Goal: Task Accomplishment & Management: Manage account settings

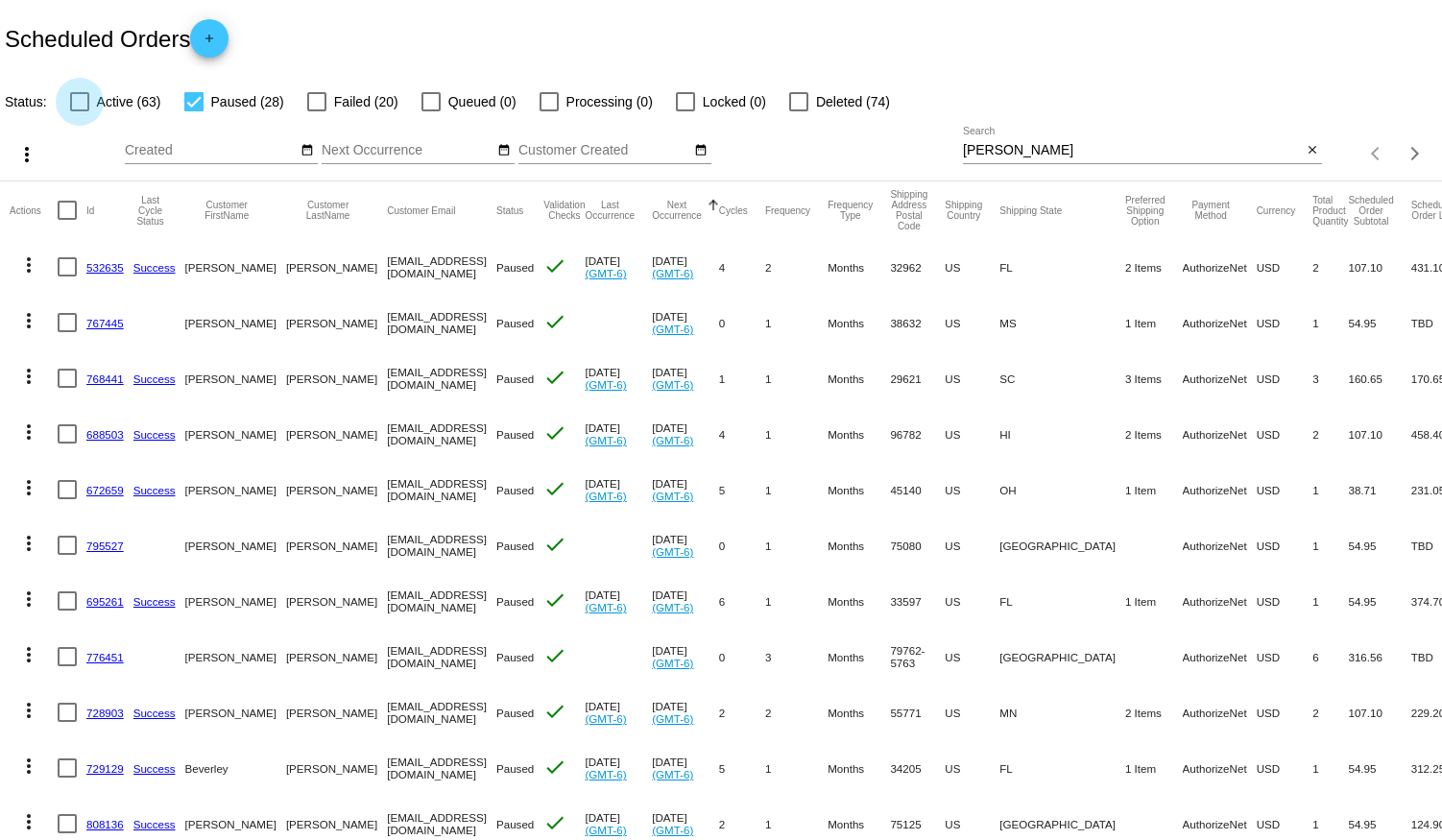
click at [82, 96] on div at bounding box center [80, 102] width 19 height 19
click at [80, 112] on input "Active (63)" at bounding box center [79, 112] width 1 height 1
checkbox input "true"
click at [996, 150] on input "[PERSON_NAME]" at bounding box center [1132, 151] width 339 height 15
drag, startPoint x: 999, startPoint y: 150, endPoint x: 897, endPoint y: 140, distance: 102.5
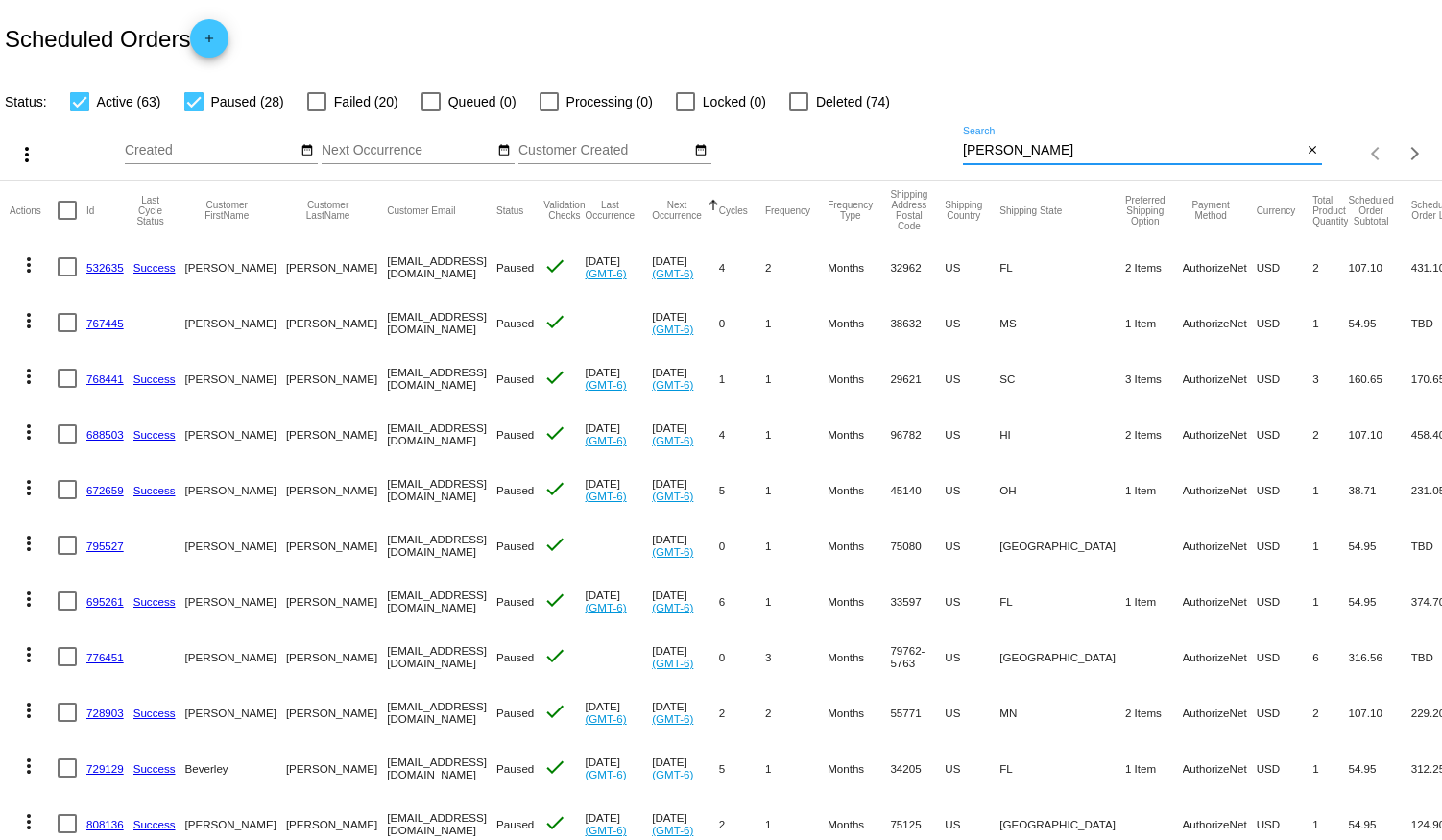
click at [897, 140] on div "more_vert Aug Jan Feb Mar [DATE]" at bounding box center [721, 147] width 1442 height 68
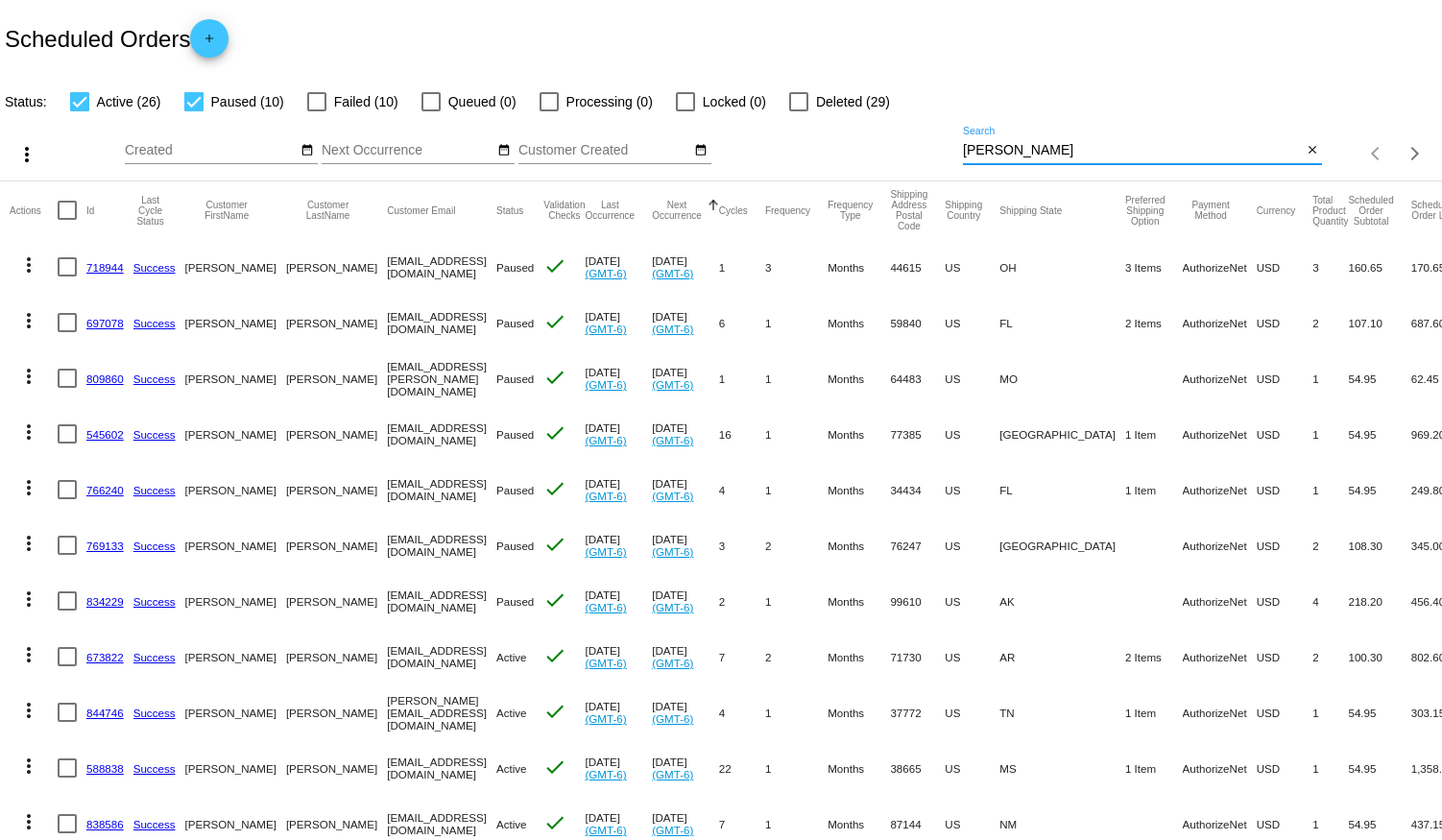
type input "[PERSON_NAME]"
click at [195, 100] on div at bounding box center [194, 102] width 19 height 19
click at [193, 112] on input "Paused (10)" at bounding box center [193, 112] width 1 height 1
checkbox input "false"
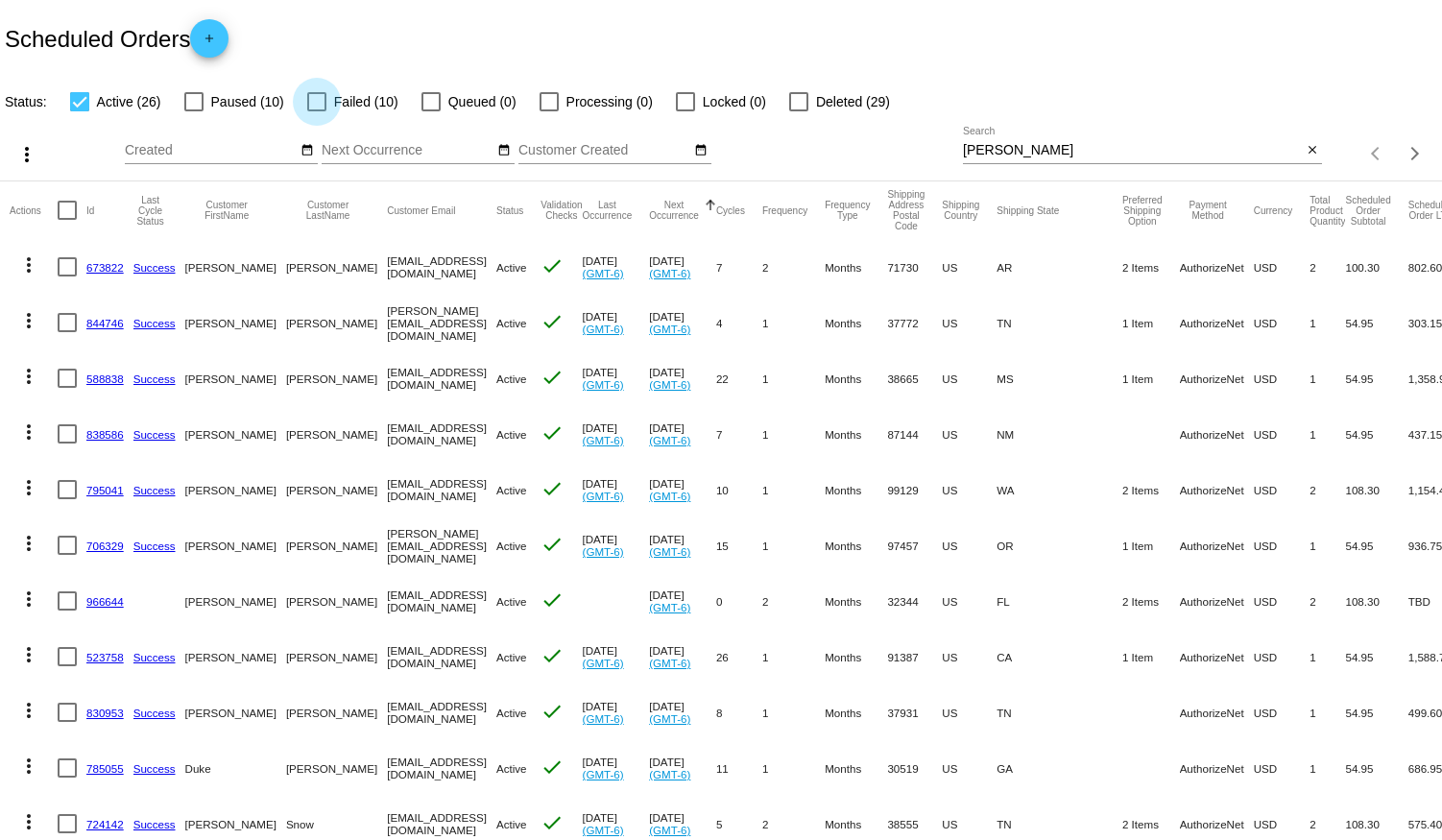
click at [314, 98] on div at bounding box center [317, 102] width 19 height 19
click at [316, 112] on input "Failed (10)" at bounding box center [316, 112] width 1 height 1
checkbox input "true"
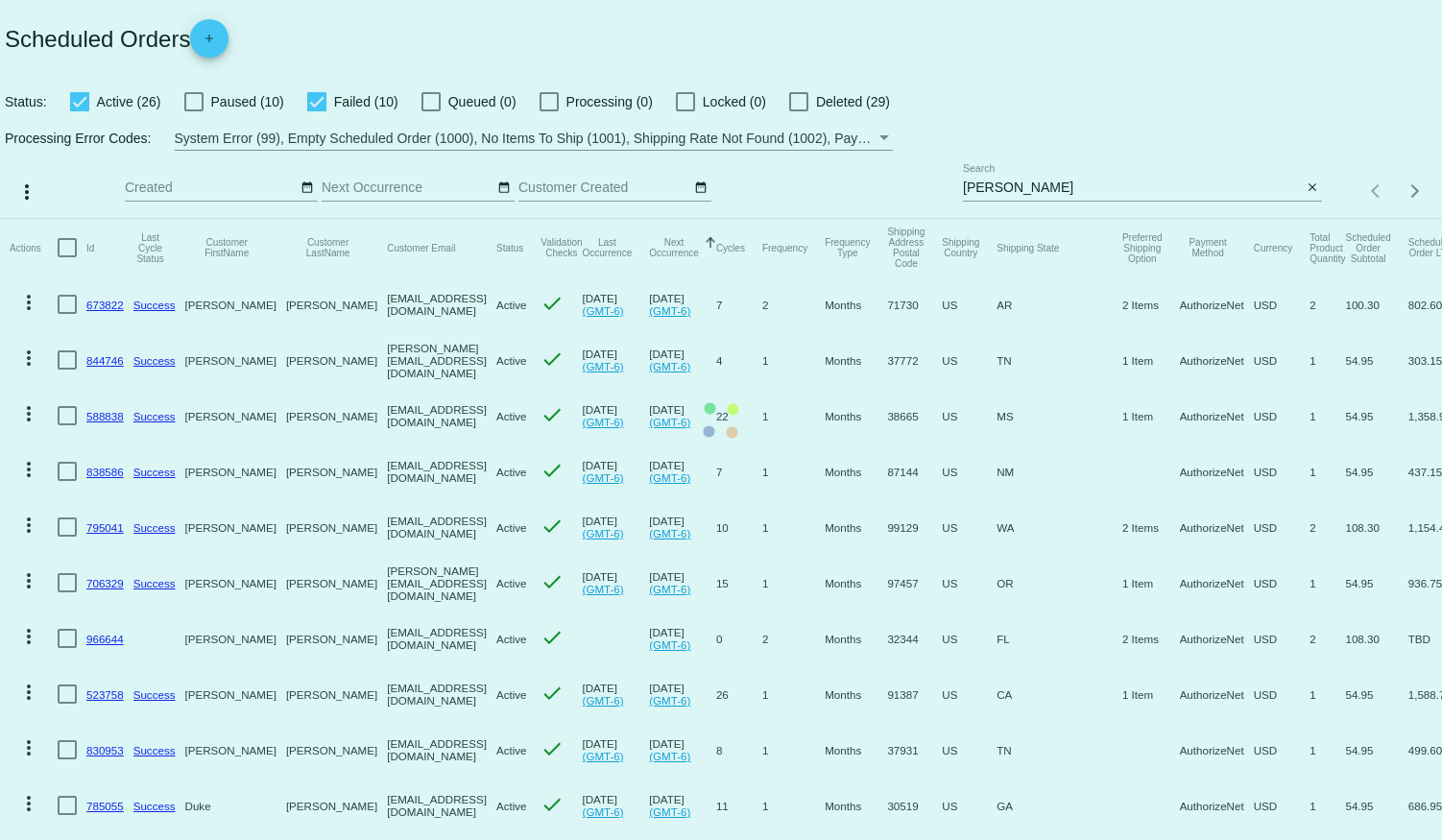
click at [77, 218] on mat-table "Actions Id Last Cycle Status Customer FirstName Customer LastName Customer Emai…" at bounding box center [721, 803] width 1442 height 1171
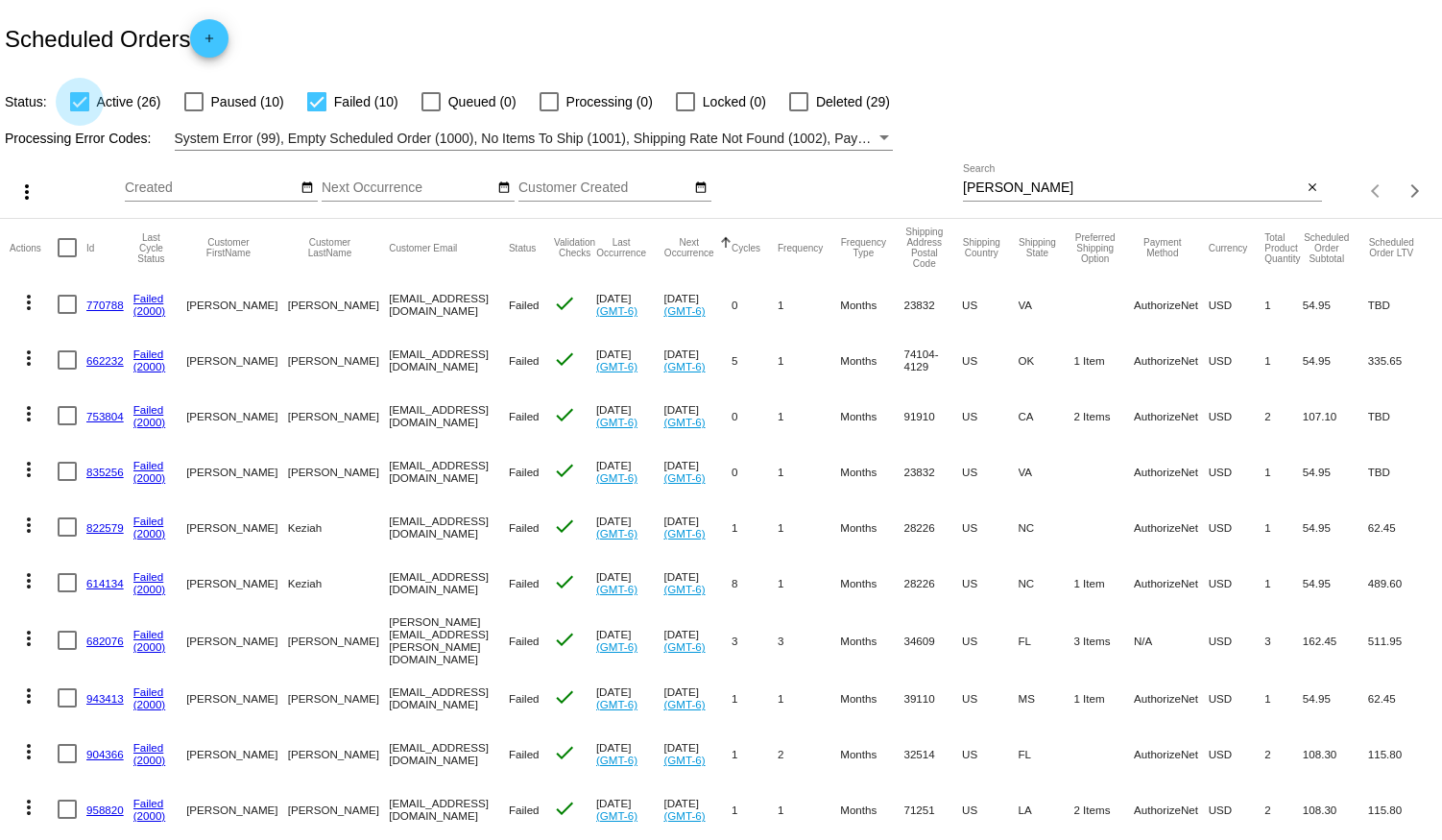
click at [77, 103] on div at bounding box center [80, 102] width 19 height 19
click at [79, 112] on input "Active (26)" at bounding box center [79, 112] width 1 height 1
click at [82, 104] on div at bounding box center [80, 102] width 19 height 19
click at [80, 112] on input "Active (26)" at bounding box center [79, 112] width 1 height 1
checkbox input "true"
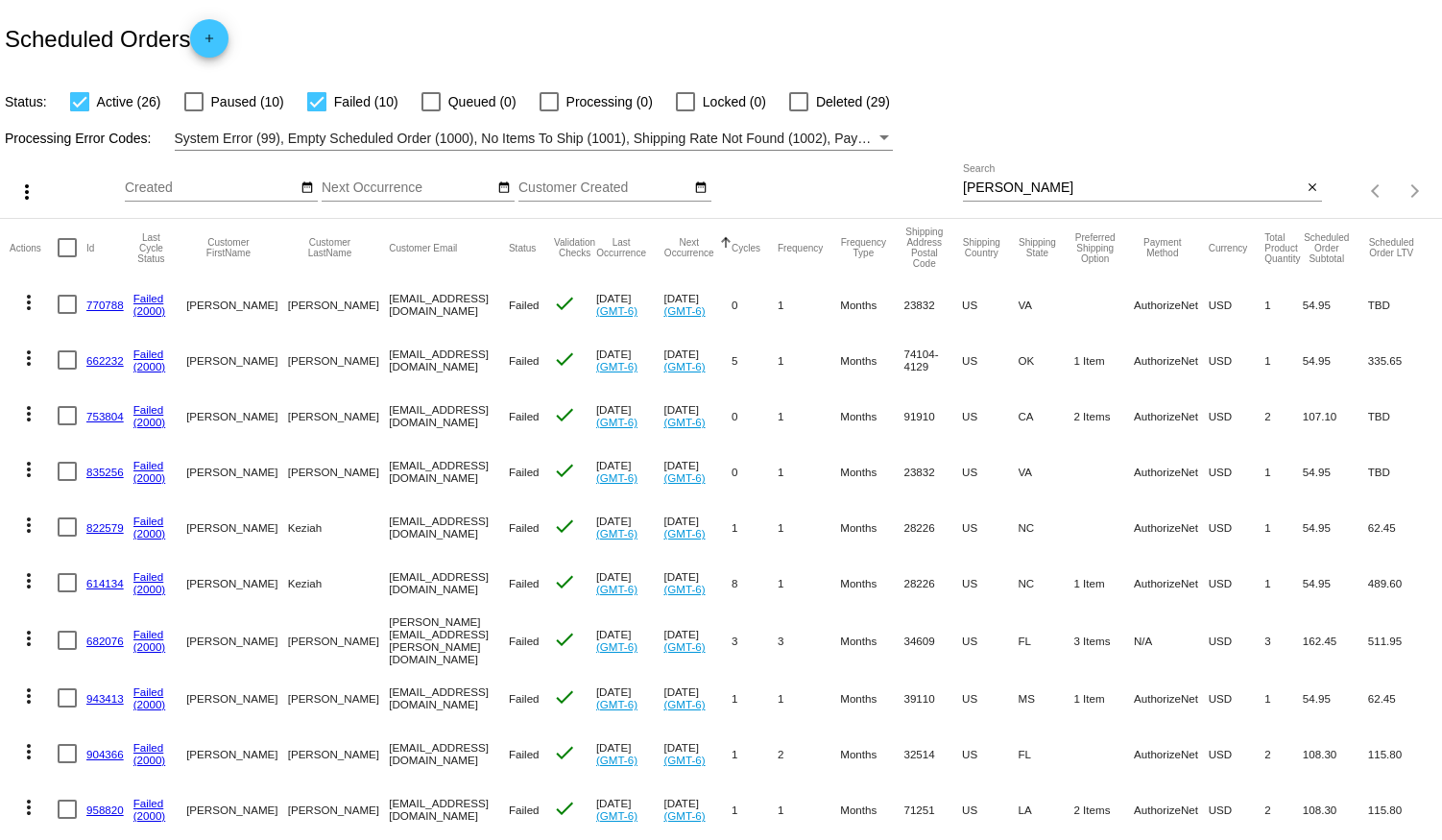
click at [312, 103] on div at bounding box center [317, 102] width 19 height 19
click at [316, 112] on input "Failed (10)" at bounding box center [316, 112] width 1 height 1
checkbox input "false"
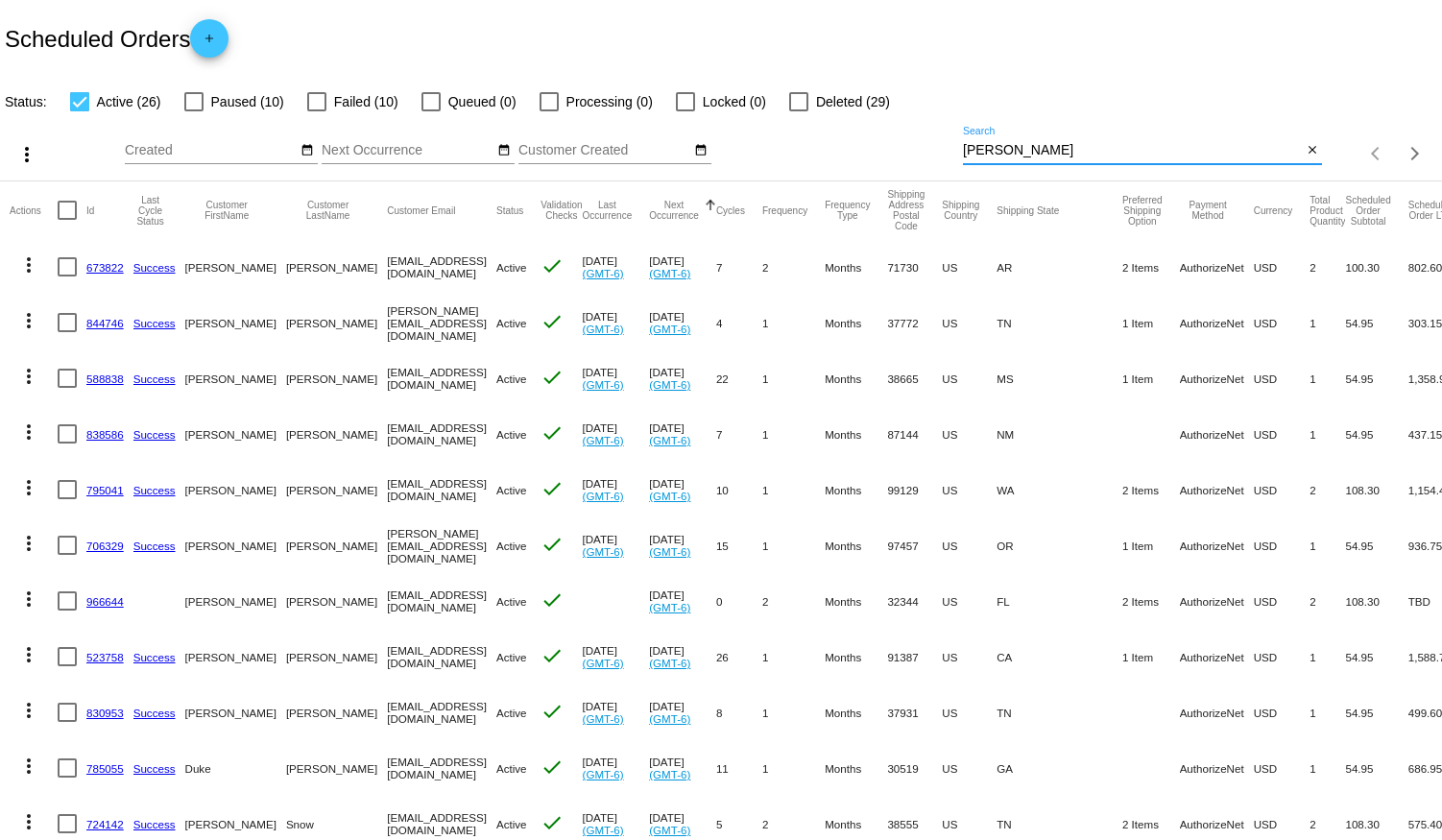
drag, startPoint x: 993, startPoint y: 149, endPoint x: 902, endPoint y: 172, distance: 93.9
click at [902, 172] on div "more_vert Aug Jan Feb Mar [DATE]" at bounding box center [721, 147] width 1442 height 68
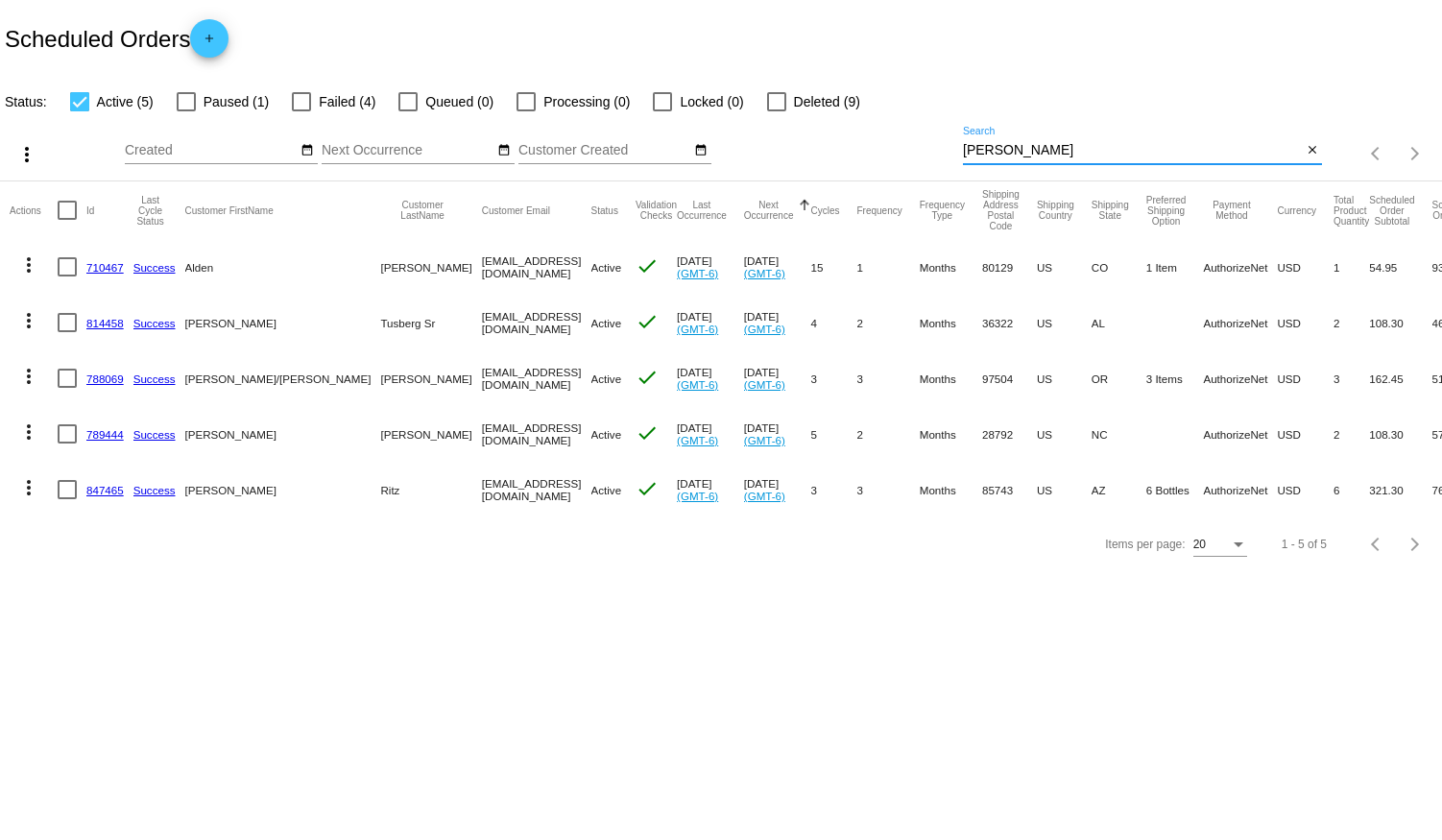
type input "[PERSON_NAME]"
click at [75, 96] on div at bounding box center [80, 102] width 19 height 19
click at [79, 112] on input "Active (5)" at bounding box center [79, 112] width 1 height 1
checkbox input "false"
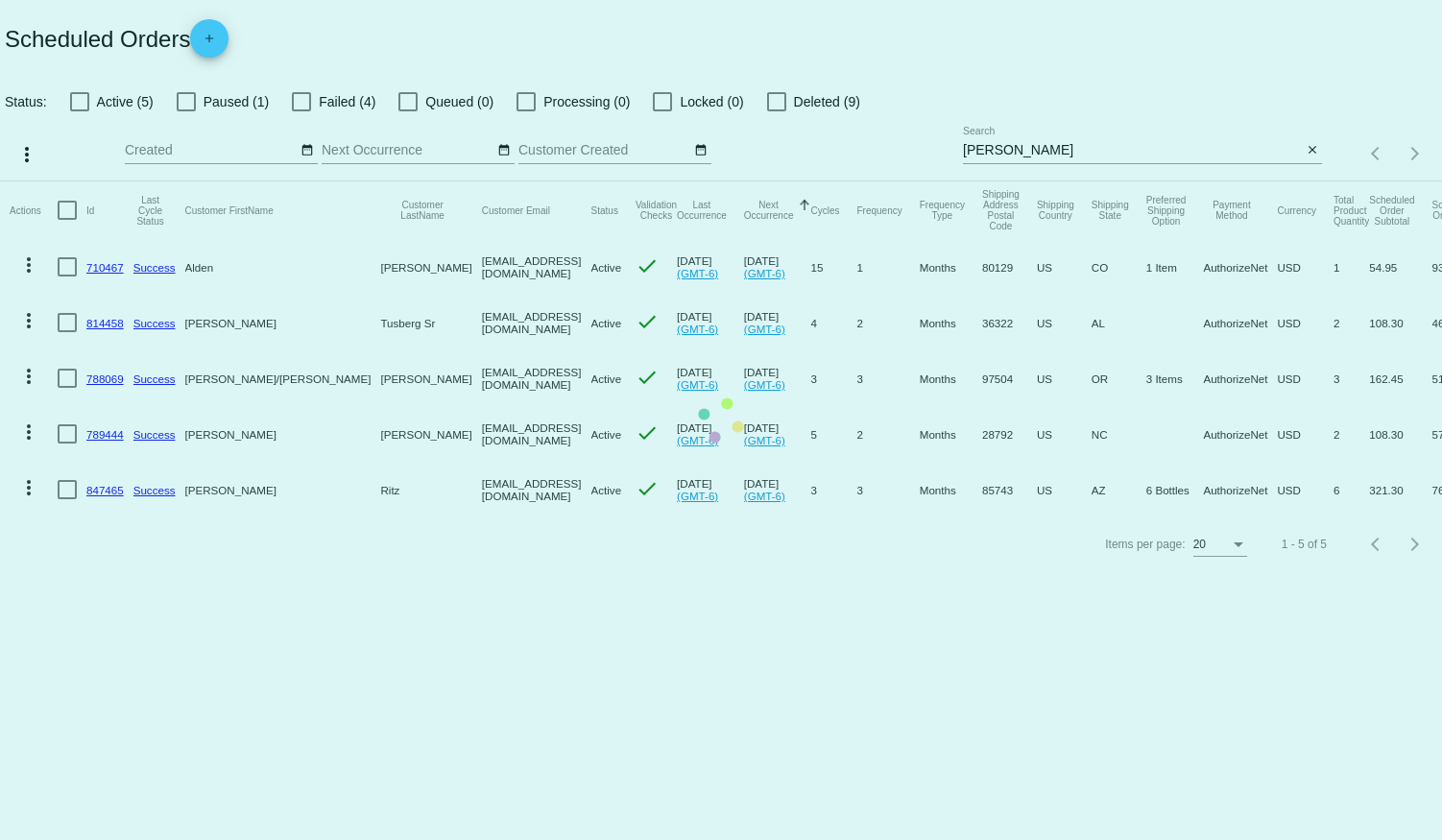
click at [183, 182] on mat-table "Actions Id Last Cycle Status Customer FirstName Customer LastName Customer Emai…" at bounding box center [721, 349] width 1442 height 336
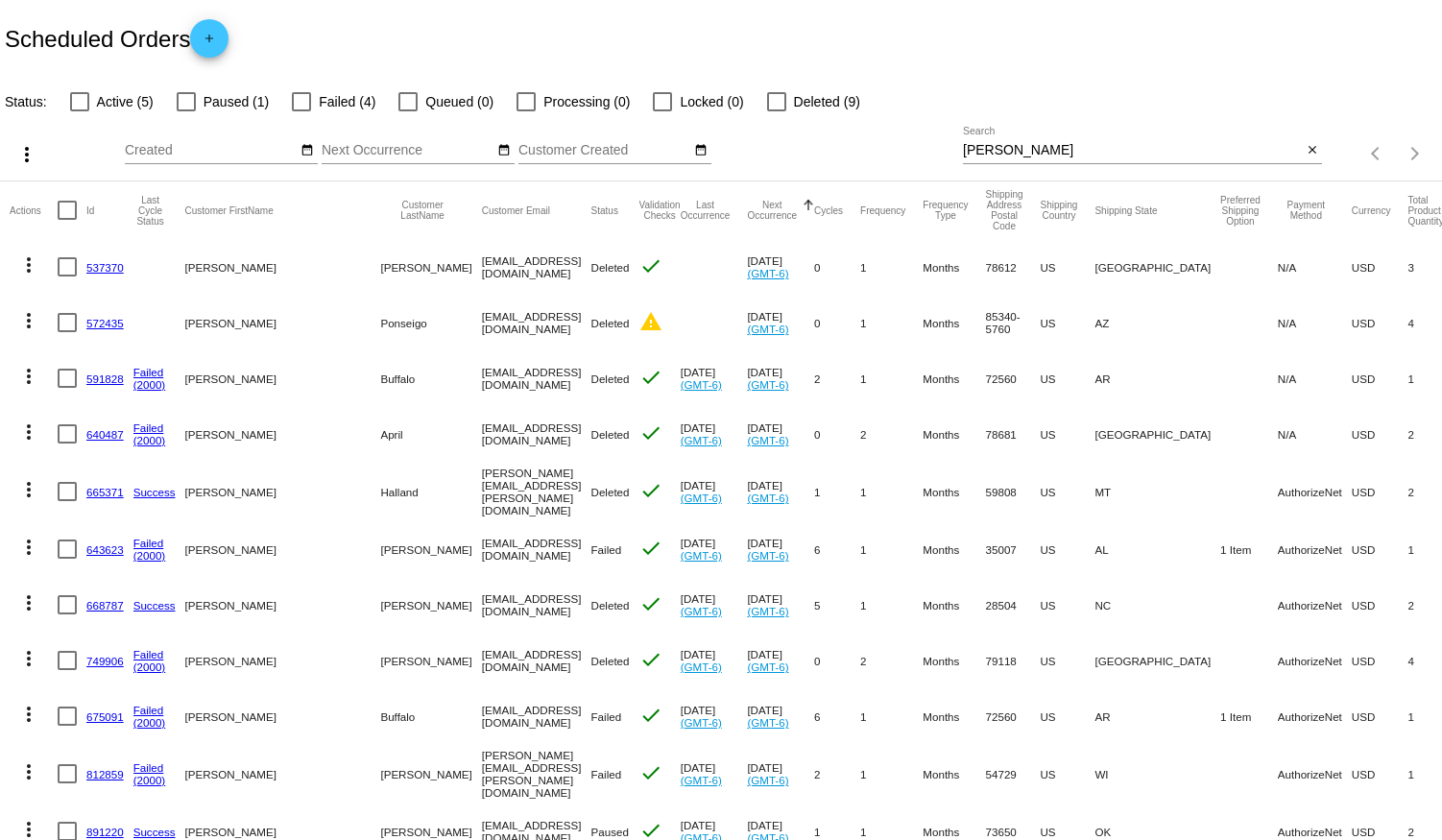
click at [189, 99] on div at bounding box center [187, 102] width 19 height 19
click at [187, 112] on input "Paused (1)" at bounding box center [186, 112] width 1 height 1
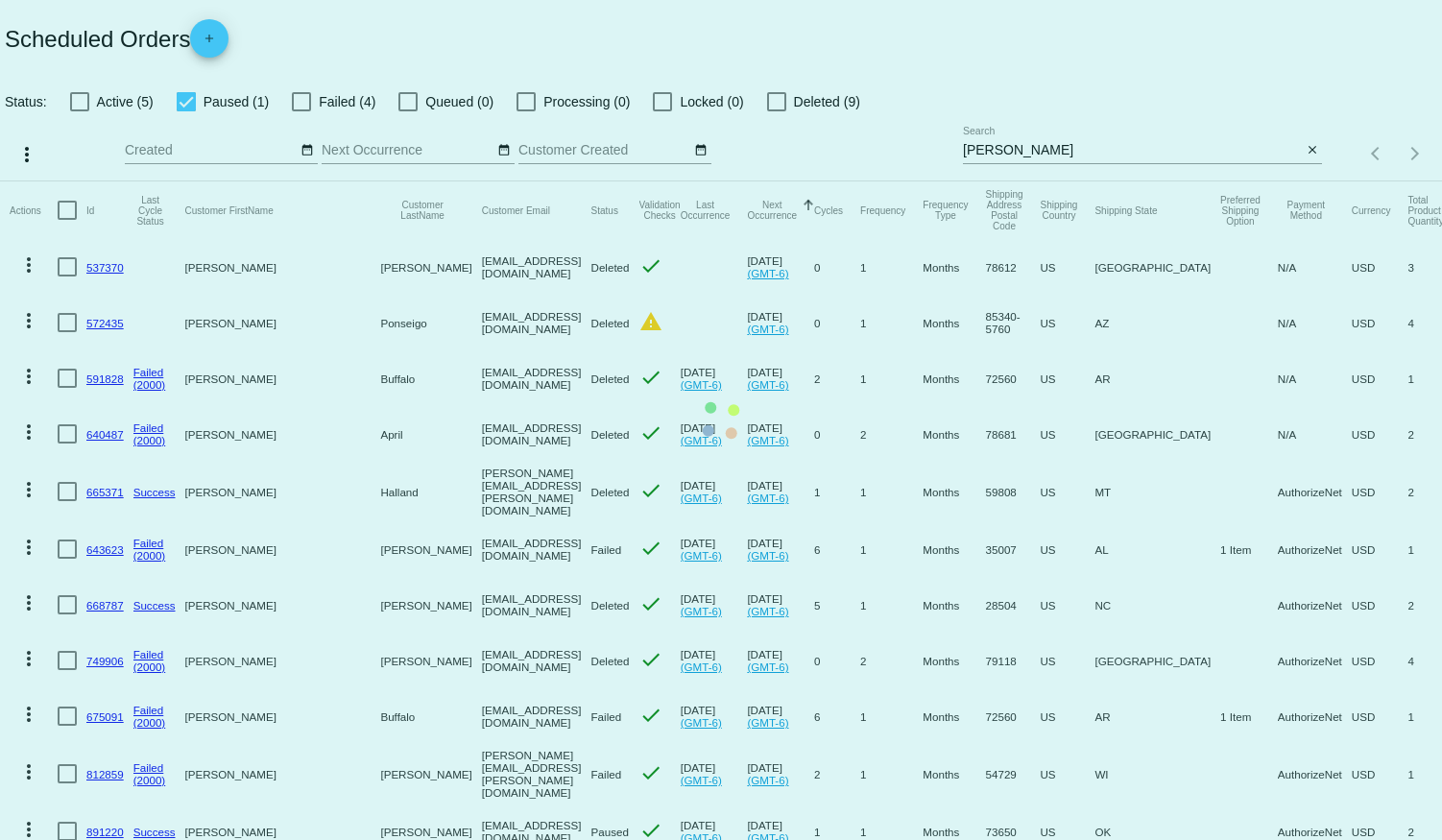
click at [75, 182] on mat-table "Actions Id Last Cycle Status Customer FirstName Customer LastName Customer Emai…" at bounding box center [721, 743] width 1442 height 1123
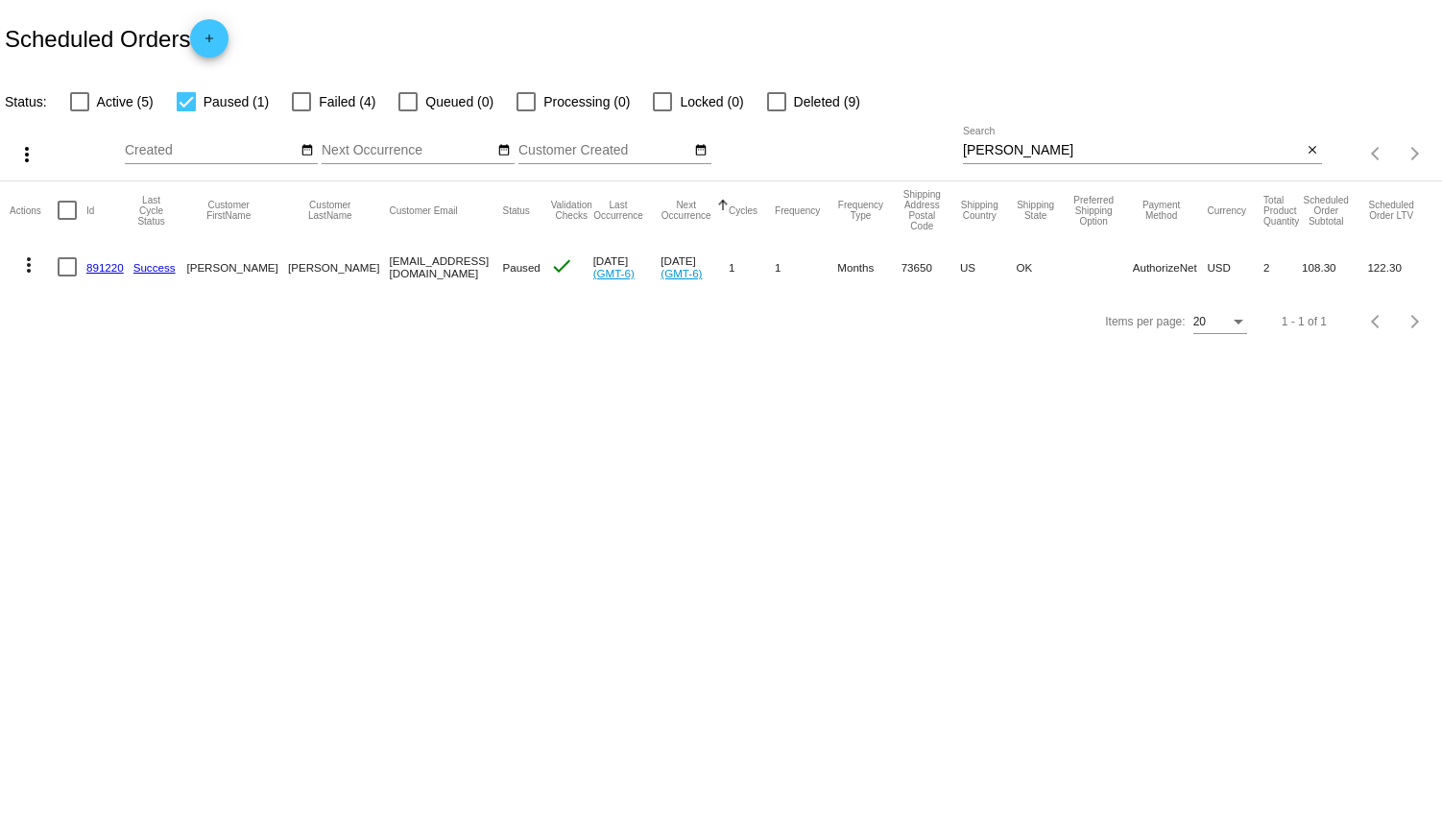
click at [185, 103] on div at bounding box center [187, 102] width 19 height 19
click at [186, 112] on input "Paused (1)" at bounding box center [186, 112] width 1 height 1
checkbox input "false"
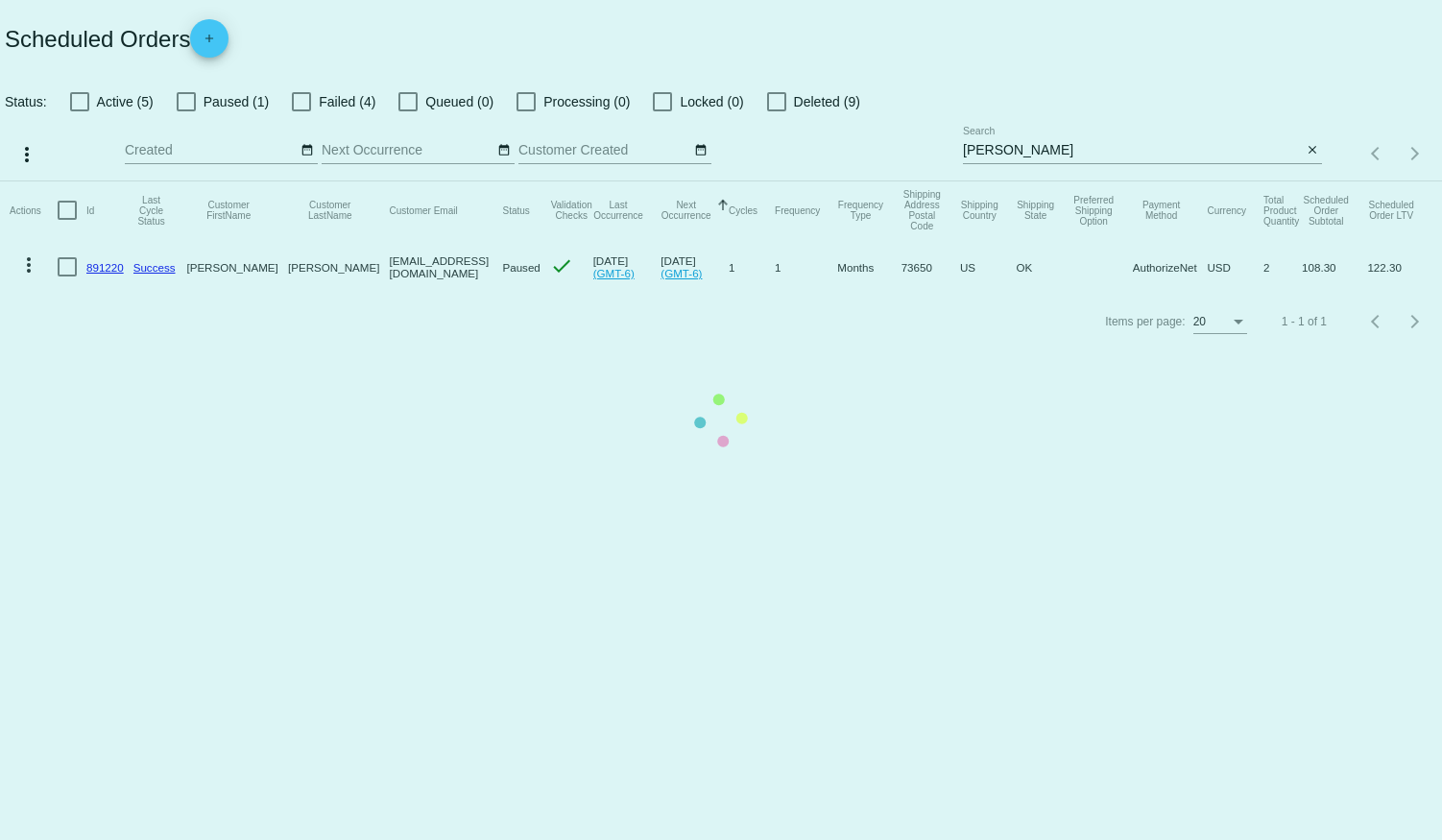
click at [302, 100] on app-dashboard-scheduled-orders "Scheduled Orders add Status: Active (5) Paused (1) Failed (4) Queued (0) Proces…" at bounding box center [721, 174] width 1442 height 348
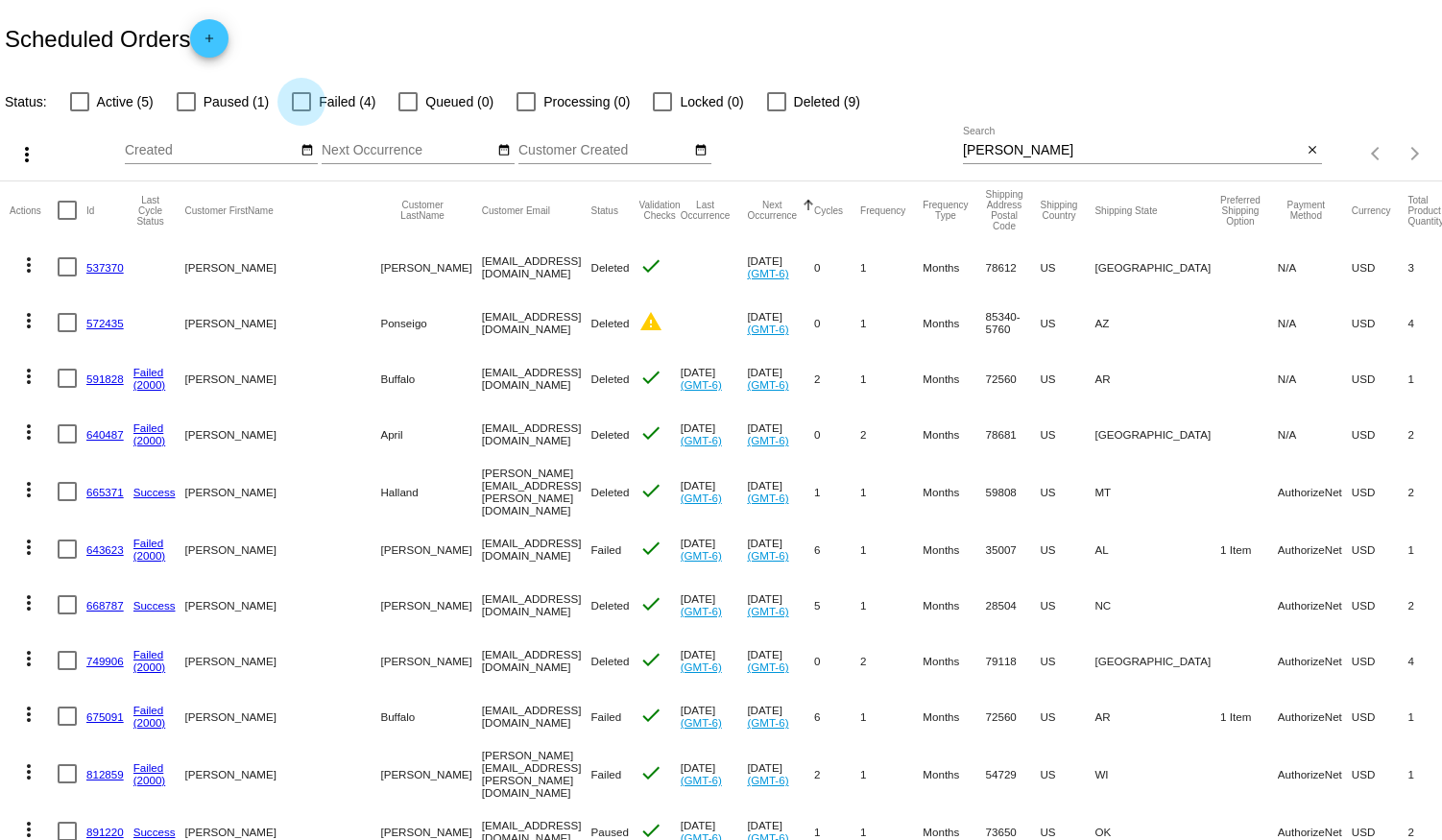
click at [304, 100] on div at bounding box center [301, 102] width 19 height 19
click at [301, 112] on input "Failed (4)" at bounding box center [300, 112] width 1 height 1
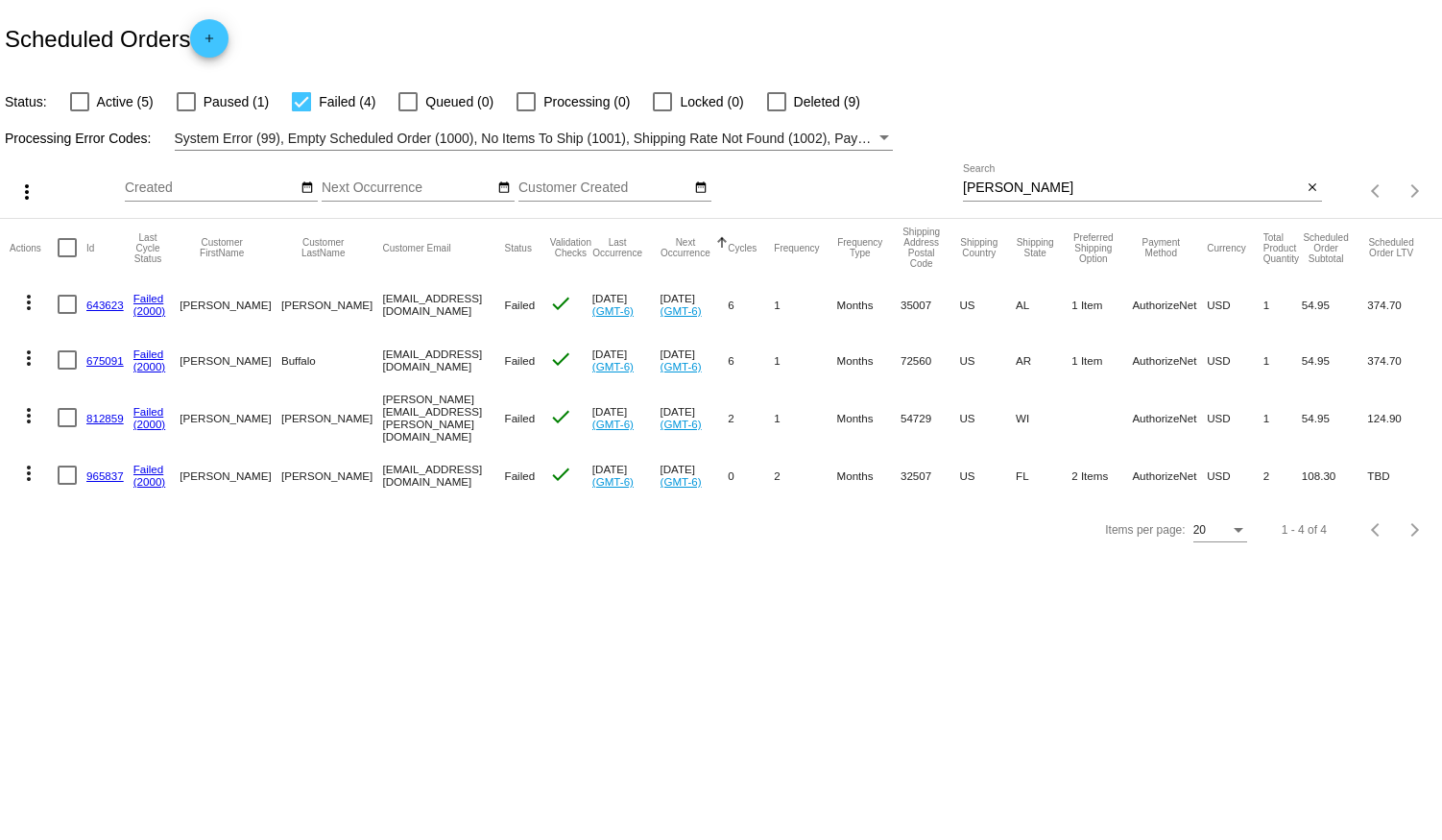
click at [301, 100] on div at bounding box center [301, 102] width 19 height 19
click at [301, 112] on input "Failed (4)" at bounding box center [300, 112] width 1 height 1
checkbox input "false"
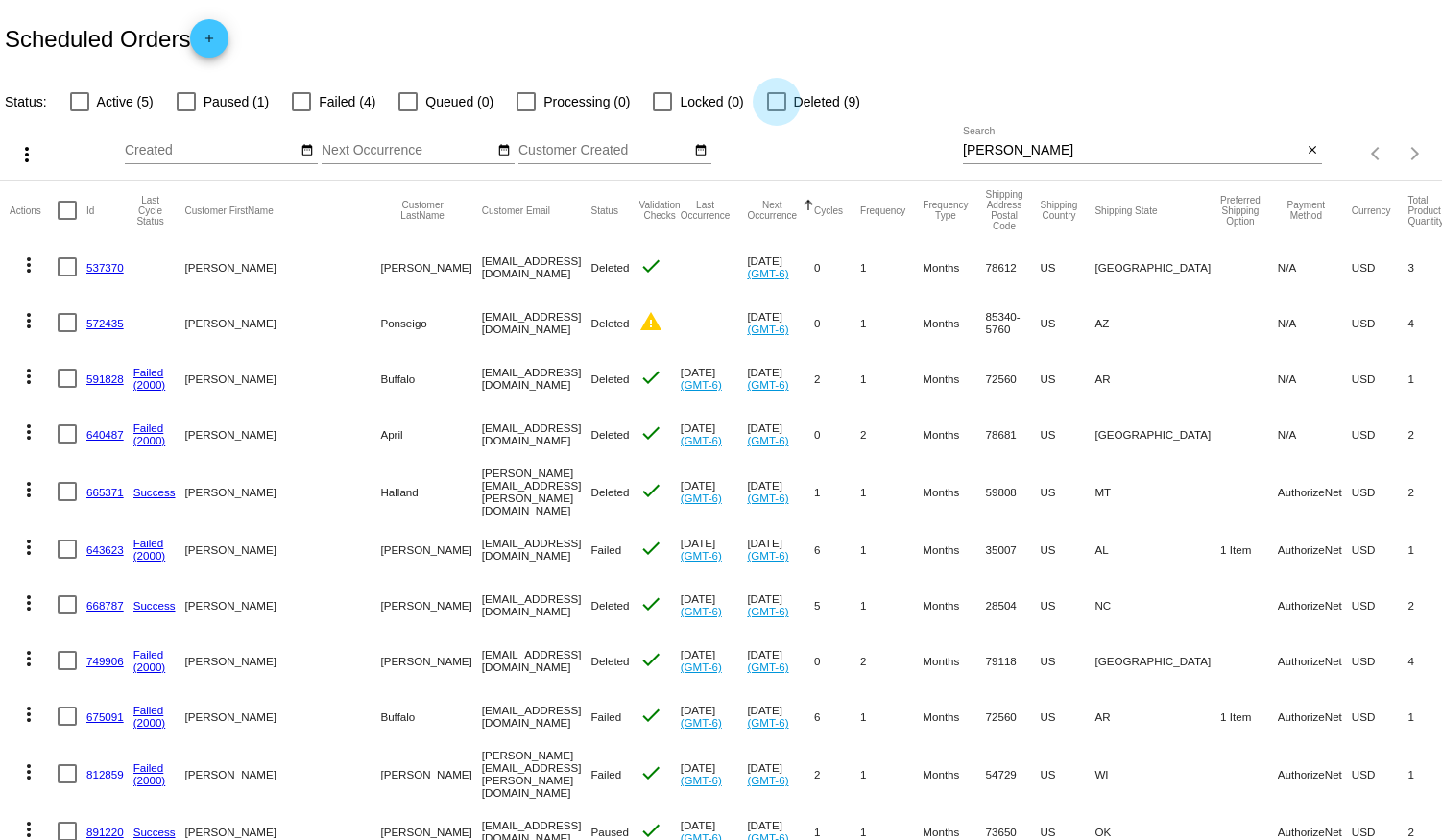
click at [774, 103] on div at bounding box center [777, 102] width 19 height 19
click at [776, 112] on input "Deleted (9)" at bounding box center [776, 112] width 1 height 1
checkbox input "true"
